Goal: Task Accomplishment & Management: Manage account settings

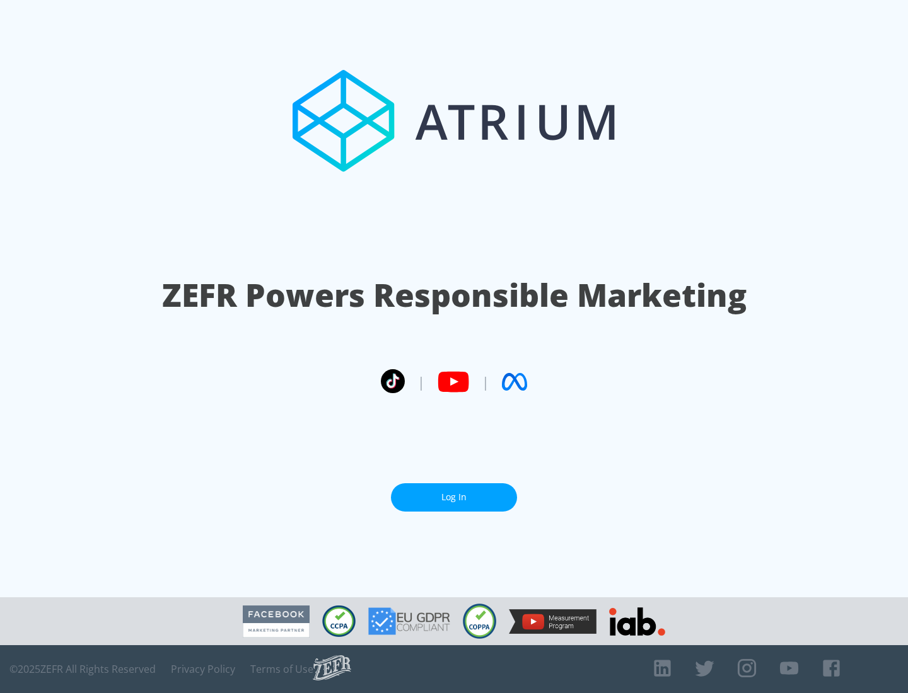
click at [454, 497] on link "Log In" at bounding box center [454, 497] width 126 height 28
